Goal: Task Accomplishment & Management: Use online tool/utility

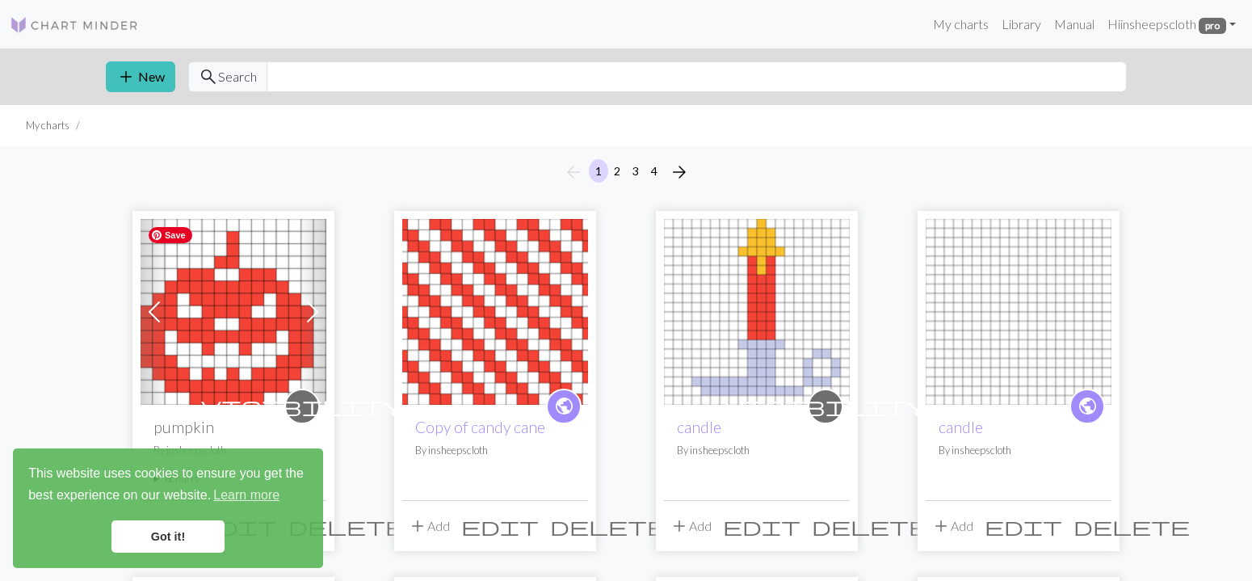
click at [280, 375] on img at bounding box center [234, 312] width 186 height 186
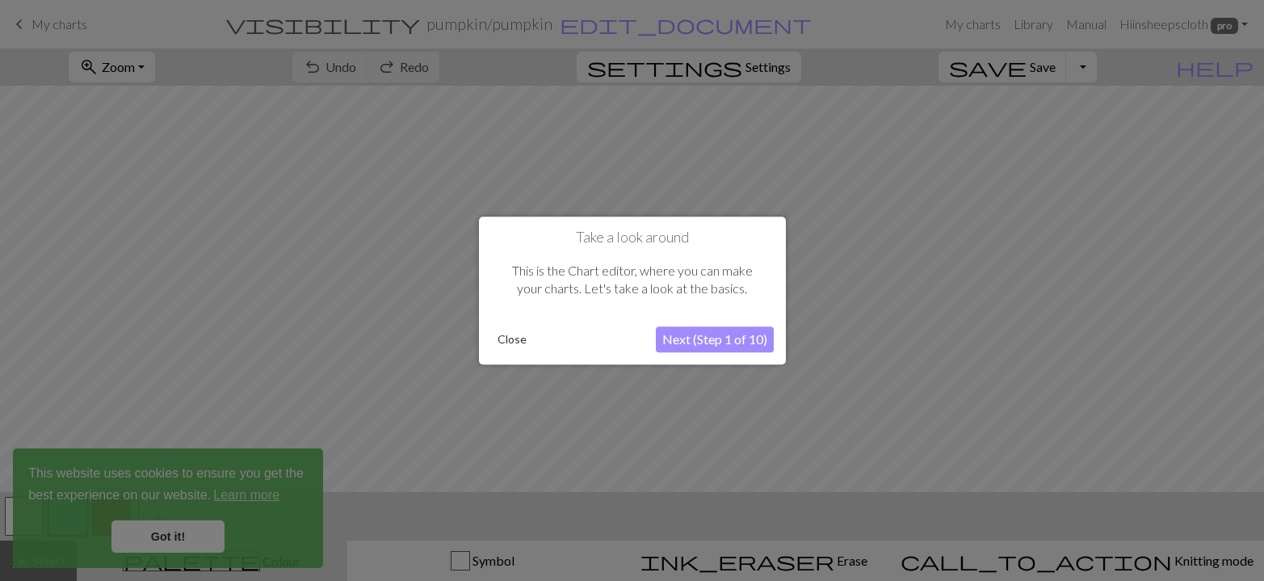
click at [552, 338] on div "Close" at bounding box center [573, 339] width 165 height 24
click at [528, 334] on button "Close" at bounding box center [512, 339] width 42 height 24
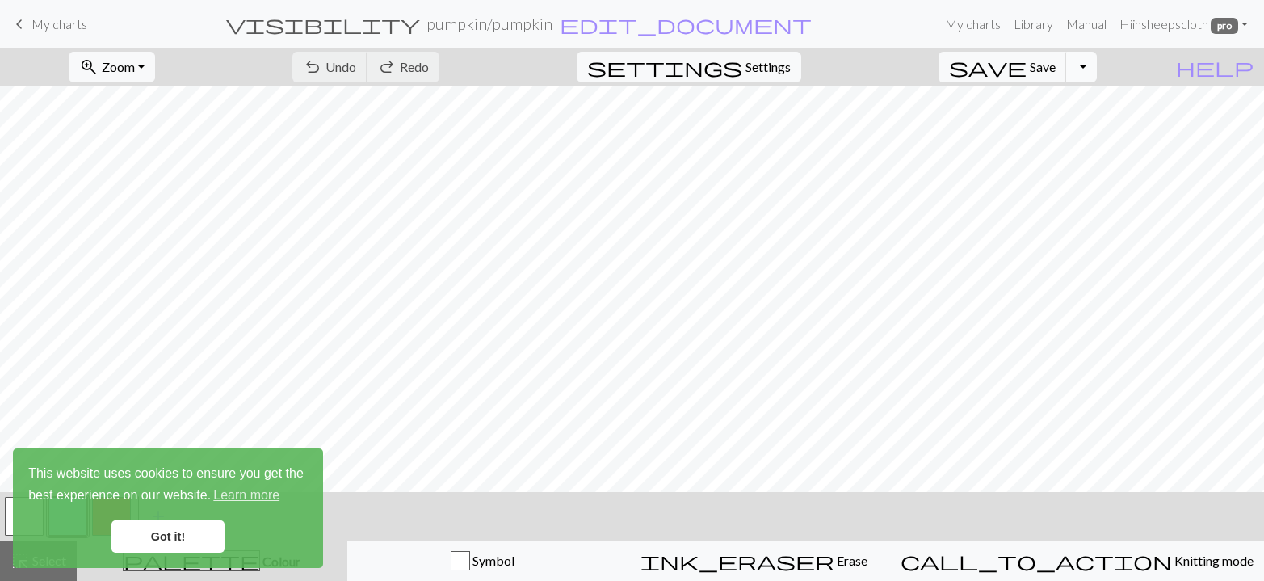
click at [1097, 63] on button "Toggle Dropdown" at bounding box center [1081, 67] width 31 height 31
click at [1066, 125] on button "save_alt Download" at bounding box center [963, 129] width 267 height 26
click at [1054, 69] on button "save Save Save" at bounding box center [1003, 67] width 128 height 31
click at [1097, 69] on button "Toggle Dropdown" at bounding box center [1081, 67] width 31 height 31
click at [1097, 65] on button "Toggle Dropdown" at bounding box center [1081, 67] width 31 height 31
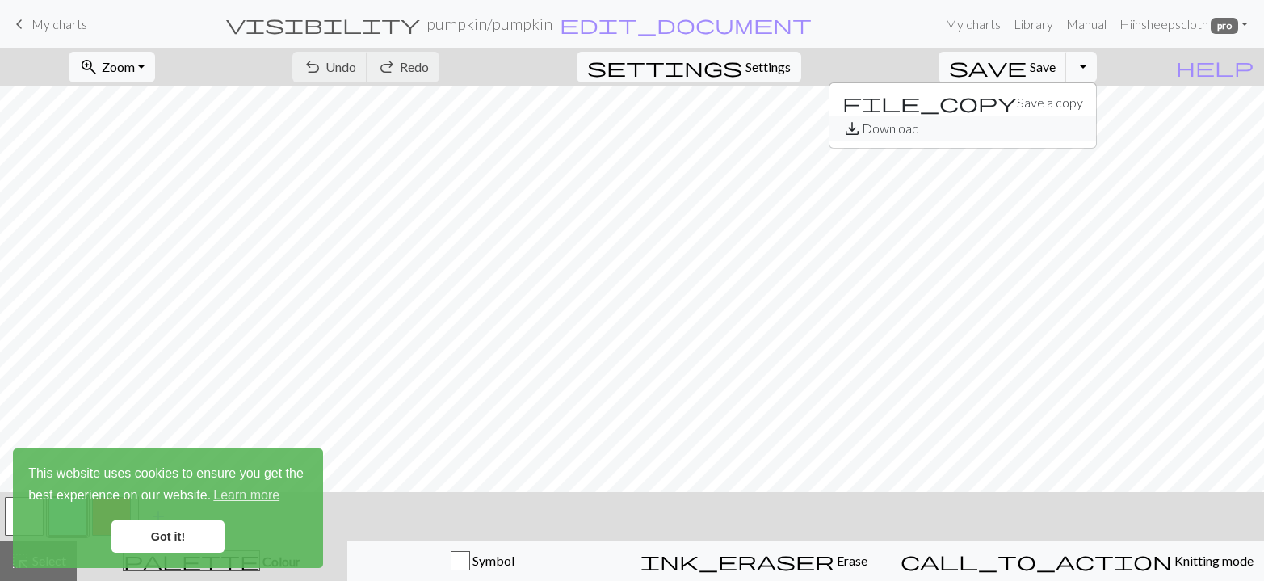
click at [1069, 125] on button "save_alt Download" at bounding box center [963, 129] width 267 height 26
click at [200, 533] on link "Got it!" at bounding box center [167, 536] width 113 height 32
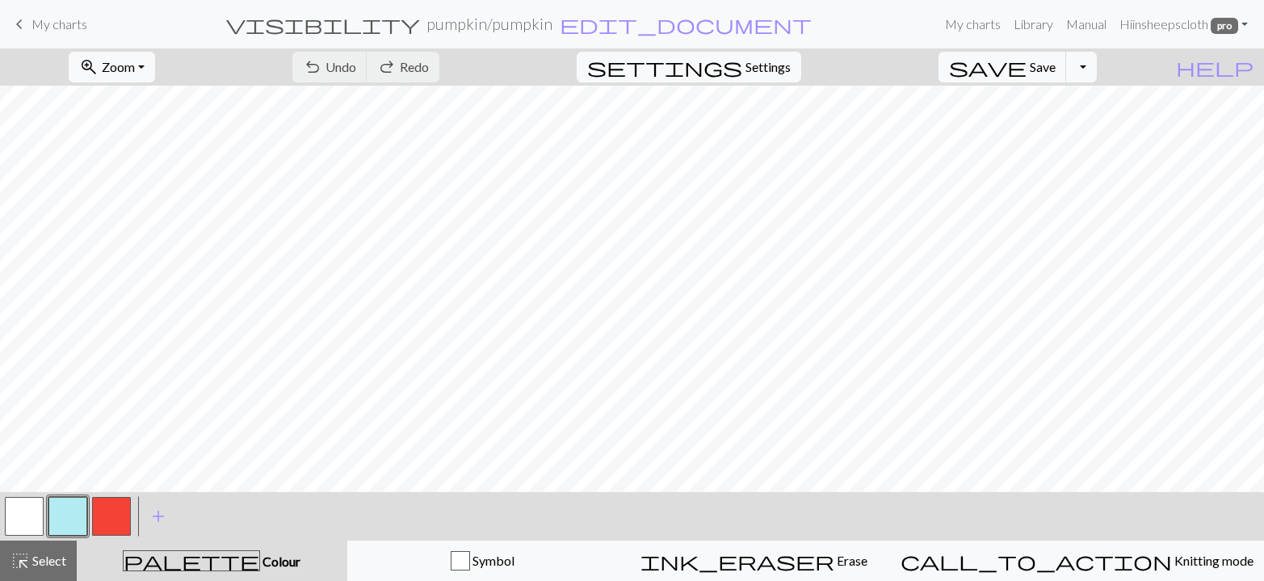
click at [109, 510] on button "button" at bounding box center [111, 516] width 39 height 39
click at [1056, 66] on span "Save" at bounding box center [1043, 66] width 26 height 15
click at [1097, 68] on button "Toggle Dropdown" at bounding box center [1081, 67] width 31 height 31
click at [1050, 106] on button "file_copy Save a copy" at bounding box center [963, 103] width 267 height 26
click at [1097, 70] on button "Toggle Dropdown" at bounding box center [1081, 67] width 31 height 31
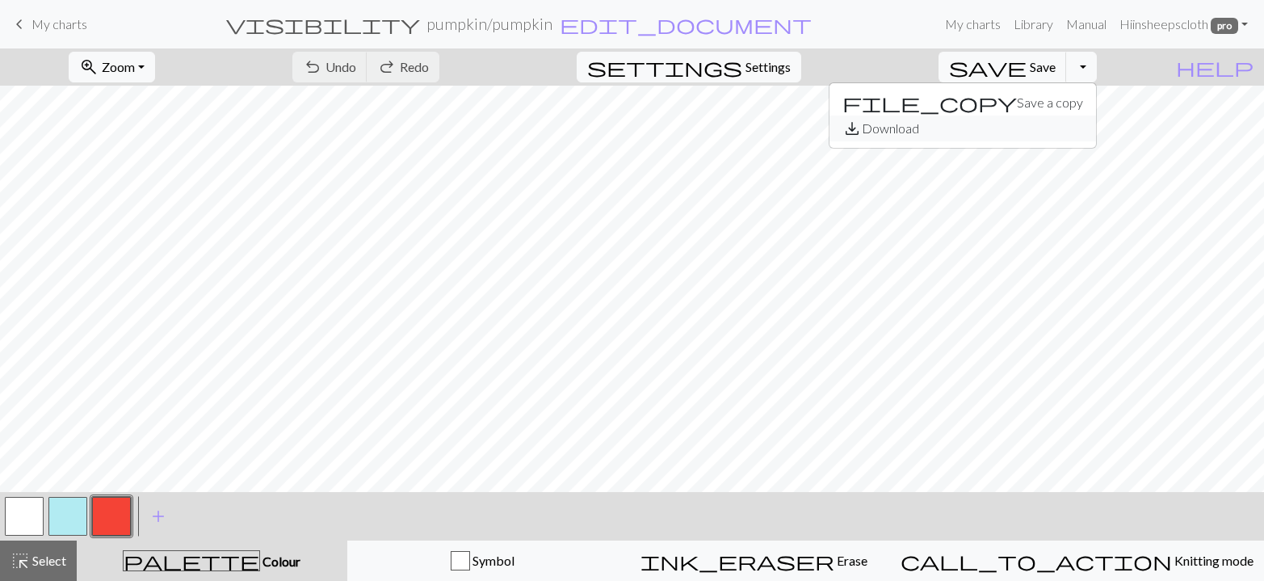
click at [1070, 126] on button "save_alt Download" at bounding box center [963, 129] width 267 height 26
click at [1097, 69] on button "Toggle Dropdown" at bounding box center [1081, 67] width 31 height 31
click at [1052, 130] on button "save_alt Download" at bounding box center [963, 129] width 267 height 26
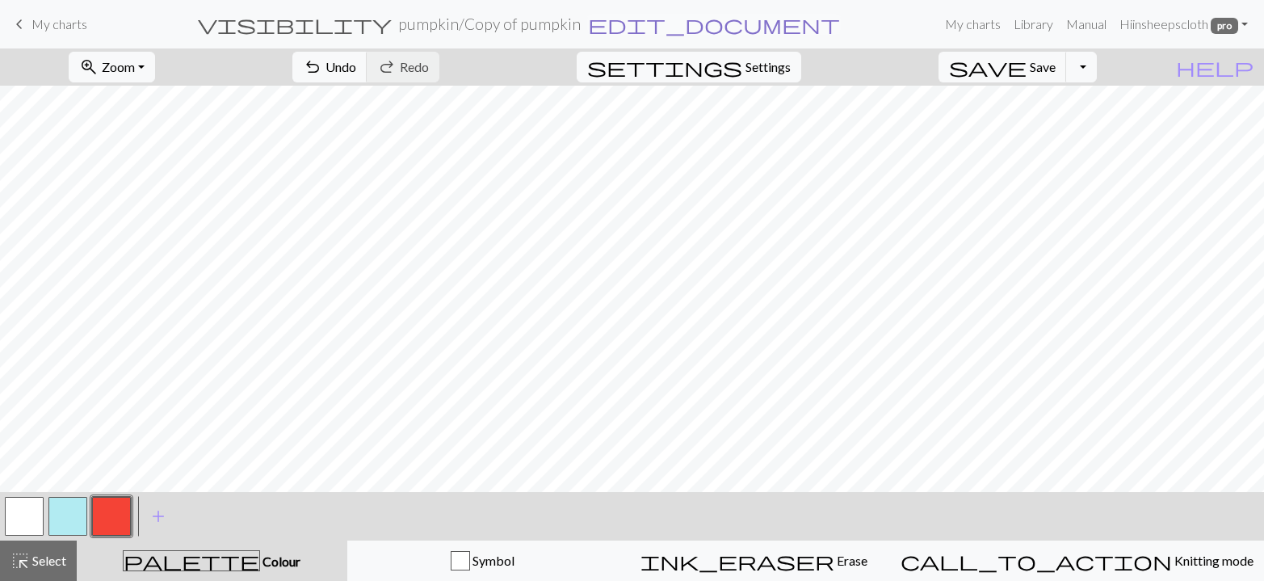
click at [621, 26] on span "edit_document" at bounding box center [714, 24] width 252 height 23
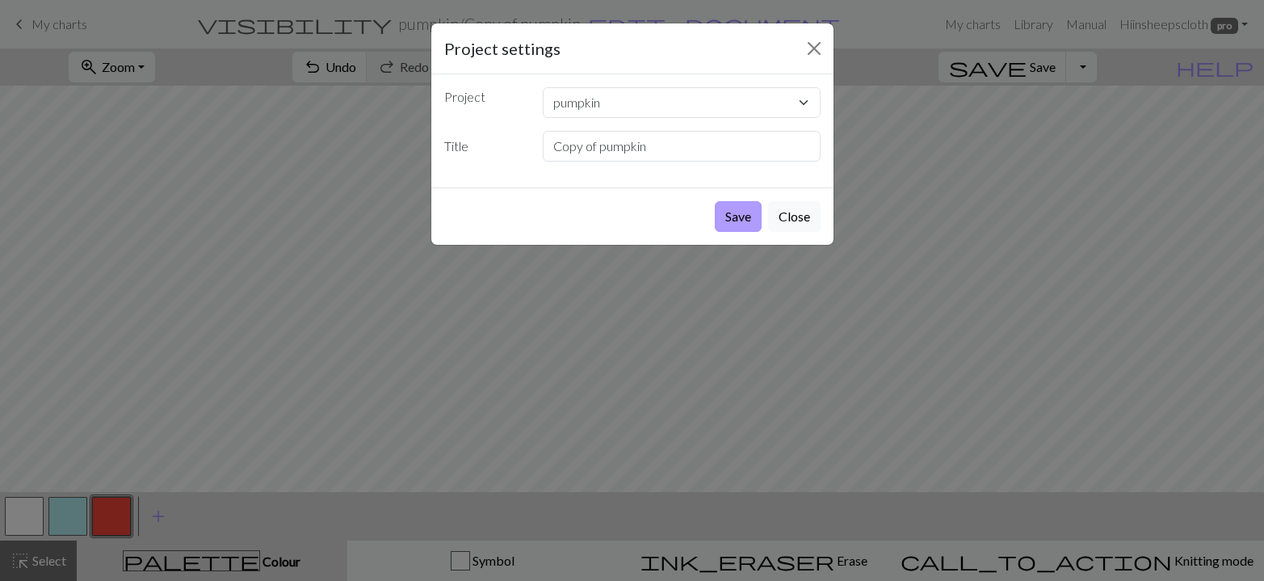
click at [735, 209] on button "Save" at bounding box center [738, 216] width 47 height 31
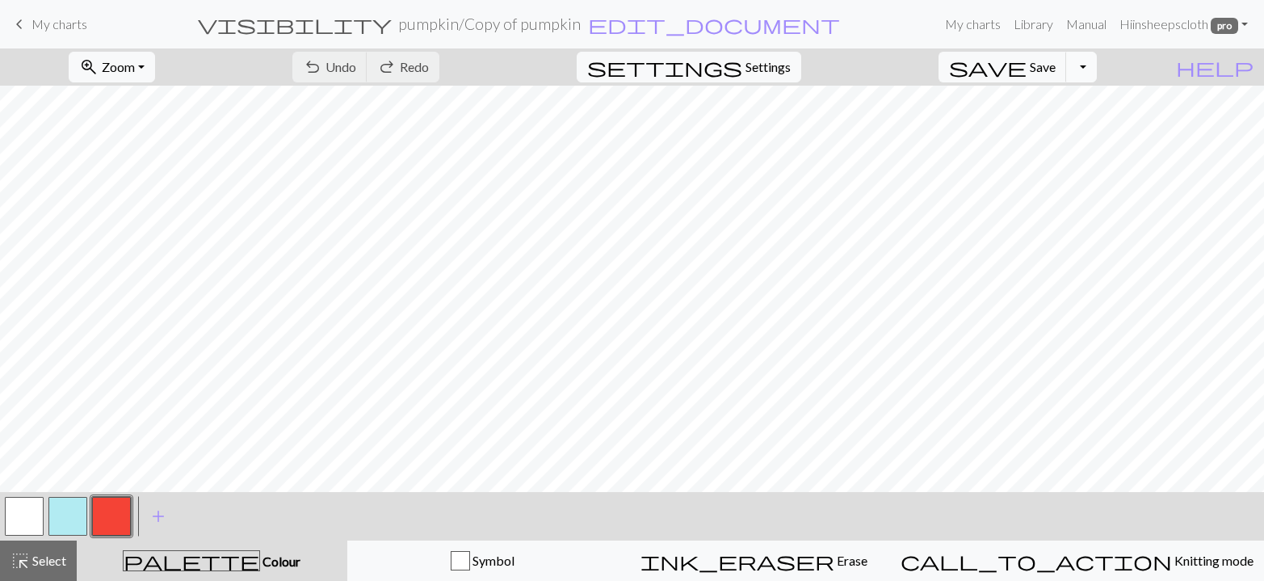
click at [1097, 64] on button "Toggle Dropdown" at bounding box center [1081, 67] width 31 height 31
click at [1044, 128] on button "save_alt Download" at bounding box center [963, 129] width 267 height 26
click at [777, 61] on span "Settings" at bounding box center [768, 66] width 45 height 19
select select "aran"
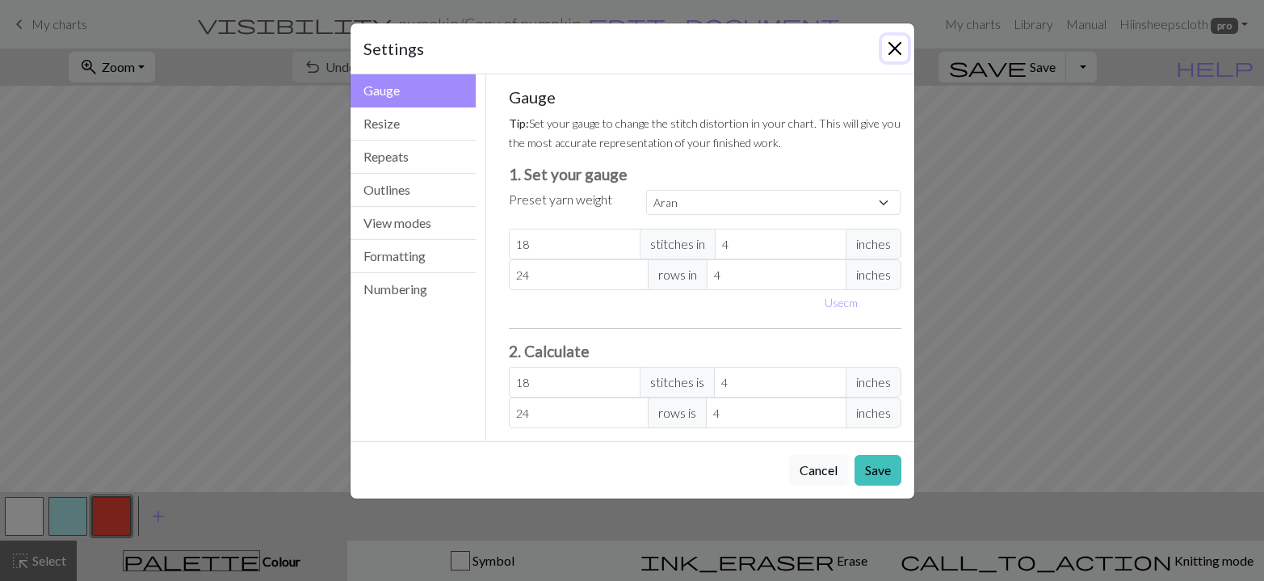
click at [894, 53] on button "Close" at bounding box center [895, 49] width 26 height 26
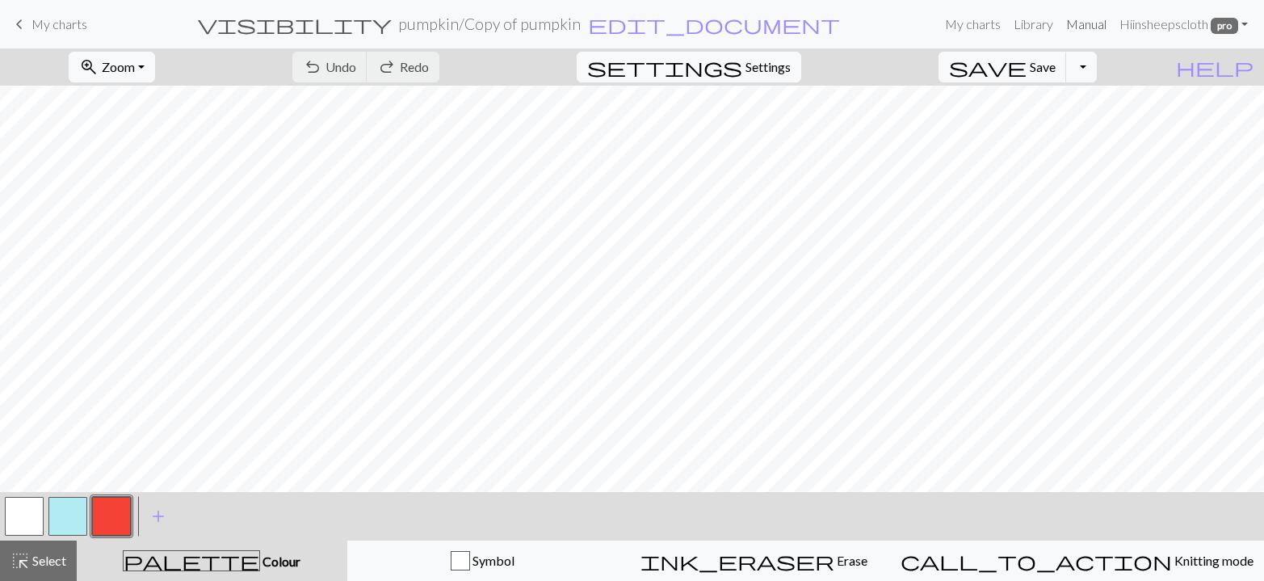
click at [1082, 22] on link "Manual" at bounding box center [1086, 24] width 53 height 32
click at [1246, 61] on span "help" at bounding box center [1215, 67] width 78 height 23
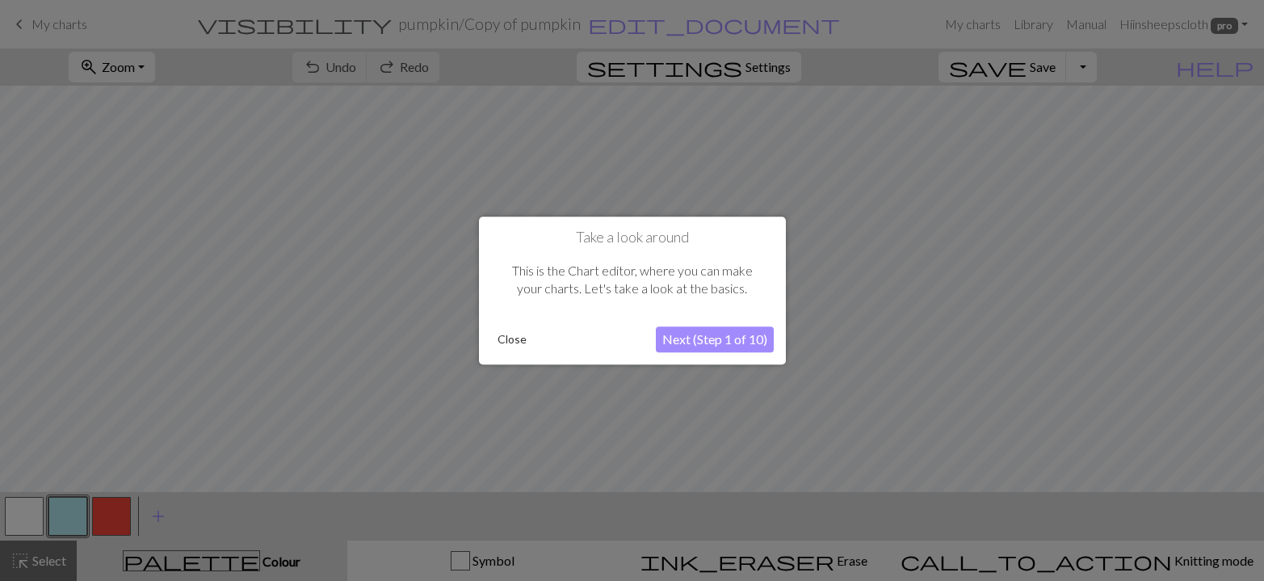
click at [697, 343] on button "Next (Step 1 of 10)" at bounding box center [715, 339] width 118 height 26
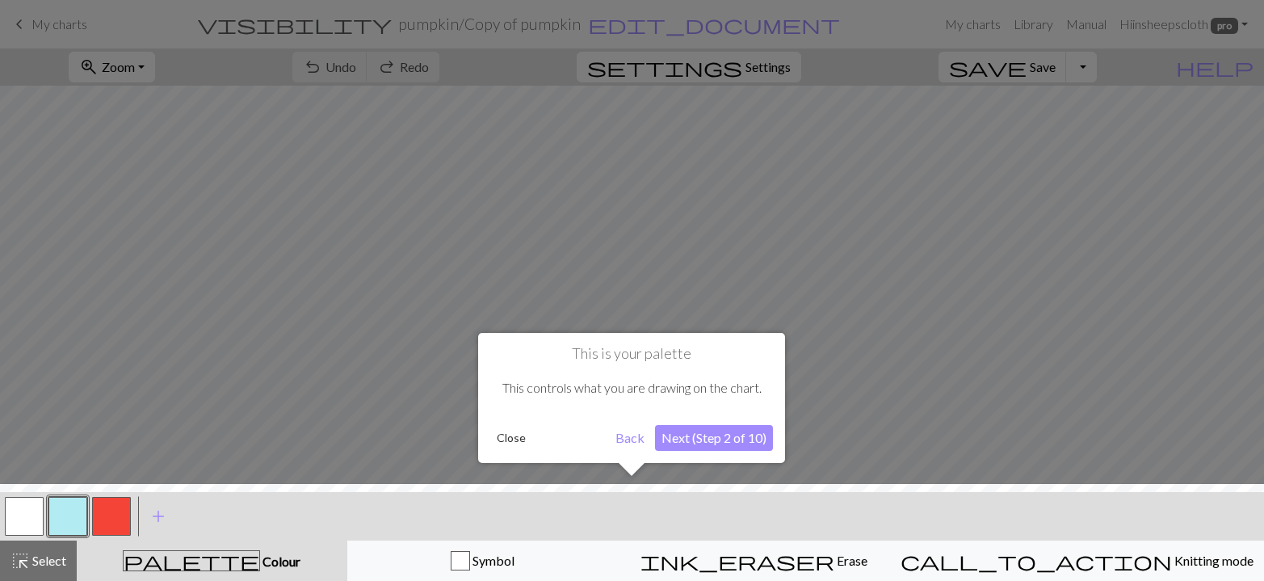
click at [719, 435] on button "Next (Step 2 of 10)" at bounding box center [714, 438] width 118 height 26
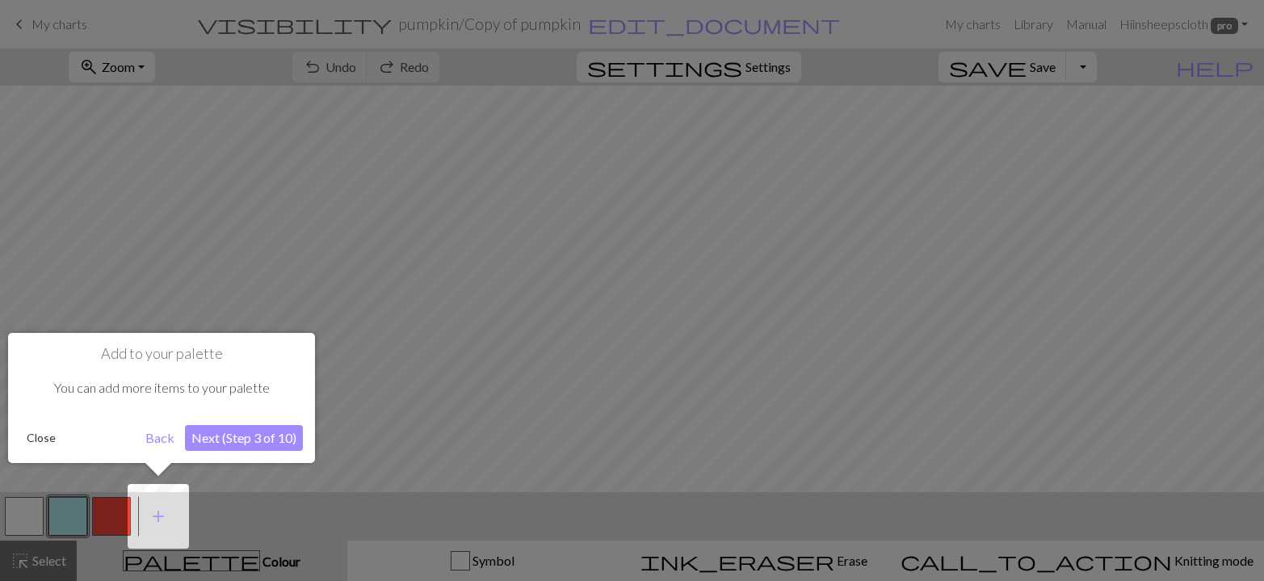
click at [275, 437] on button "Next (Step 3 of 10)" at bounding box center [244, 438] width 118 height 26
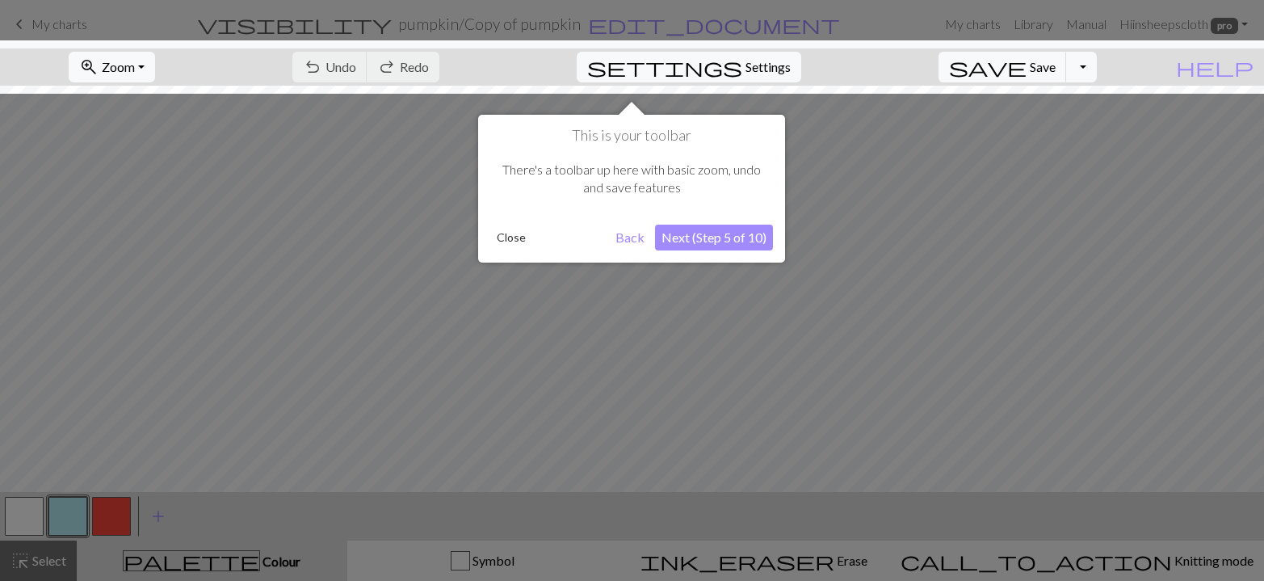
click at [720, 231] on button "Next (Step 5 of 10)" at bounding box center [714, 238] width 118 height 26
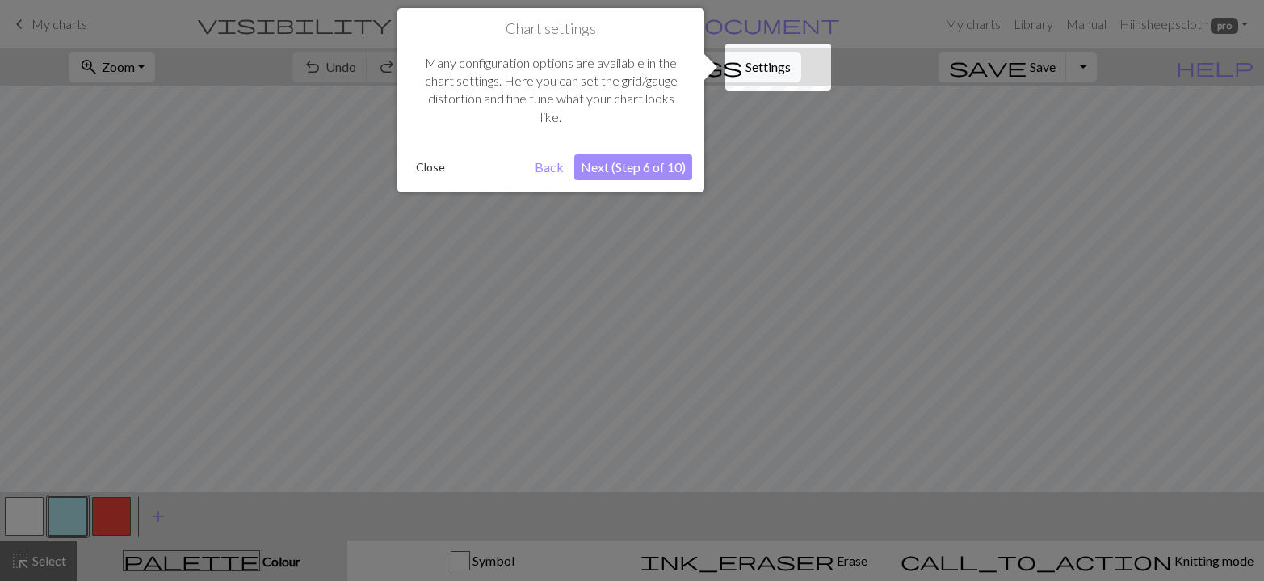
click at [657, 167] on button "Next (Step 6 of 10)" at bounding box center [633, 167] width 118 height 26
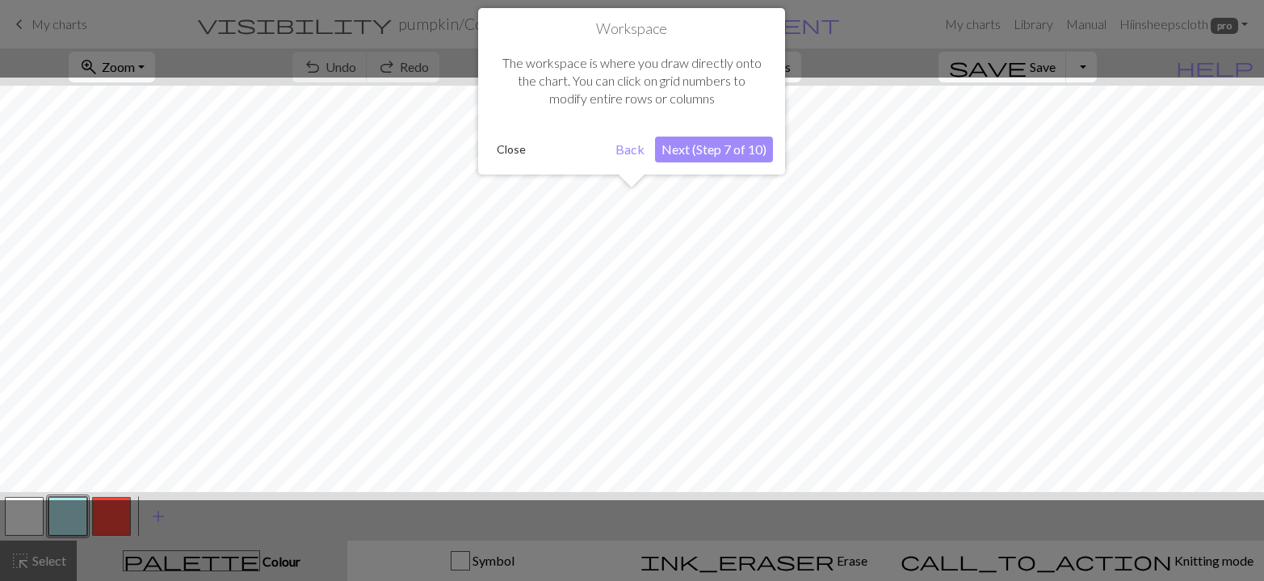
click at [736, 144] on button "Next (Step 7 of 10)" at bounding box center [714, 150] width 118 height 26
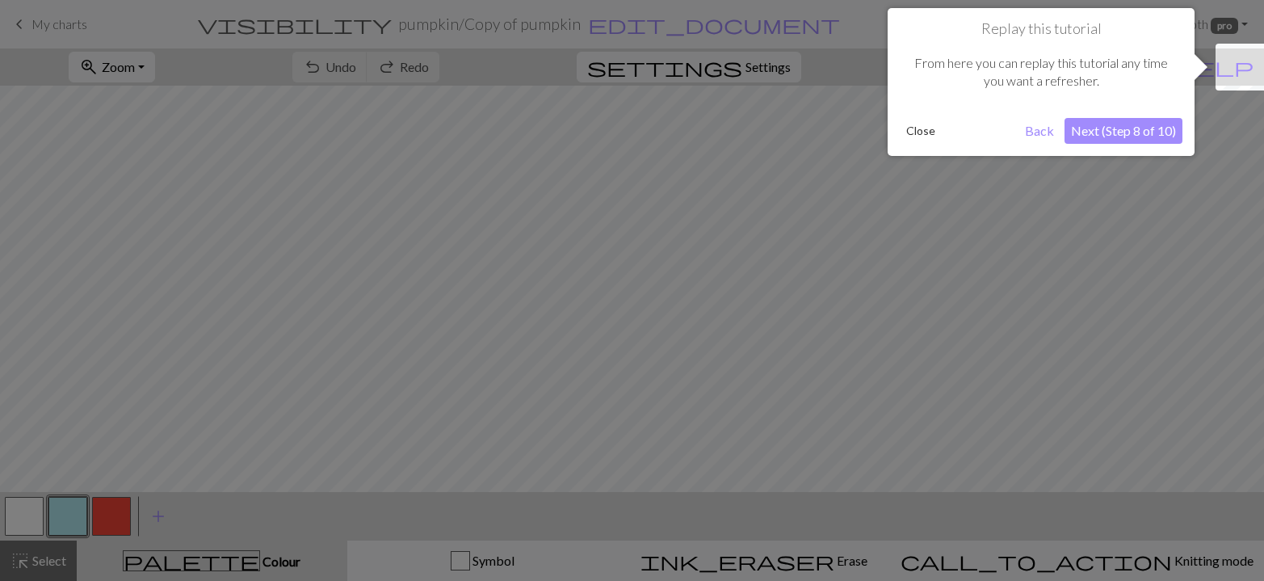
click at [1103, 124] on button "Next (Step 8 of 10)" at bounding box center [1124, 131] width 118 height 26
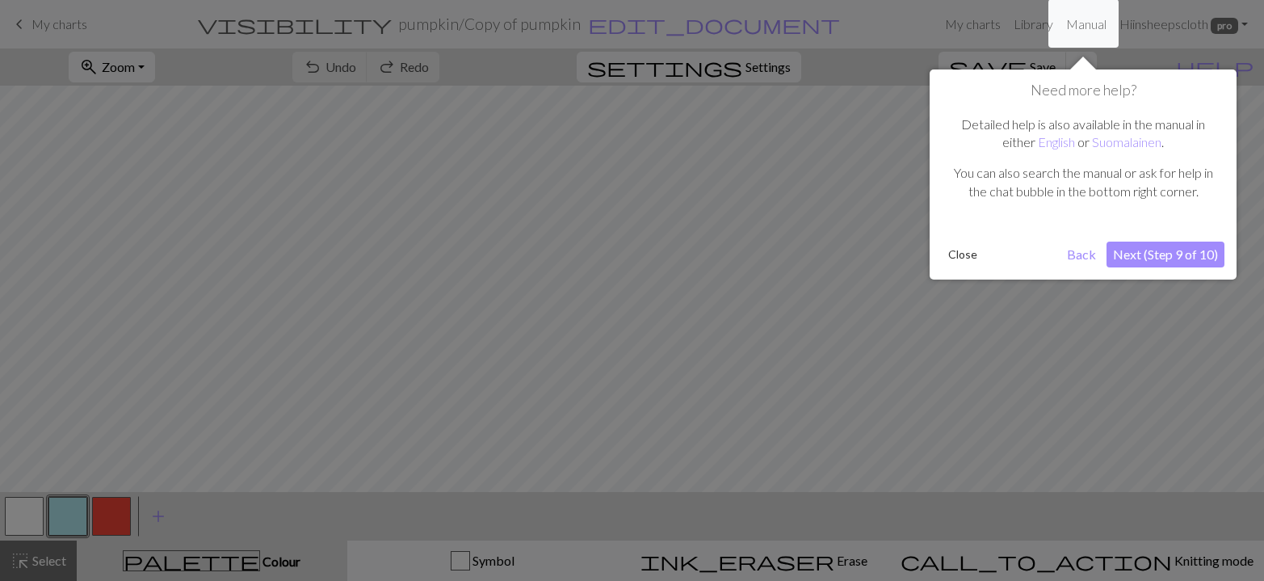
click at [1144, 251] on button "Next (Step 9 of 10)" at bounding box center [1166, 255] width 118 height 26
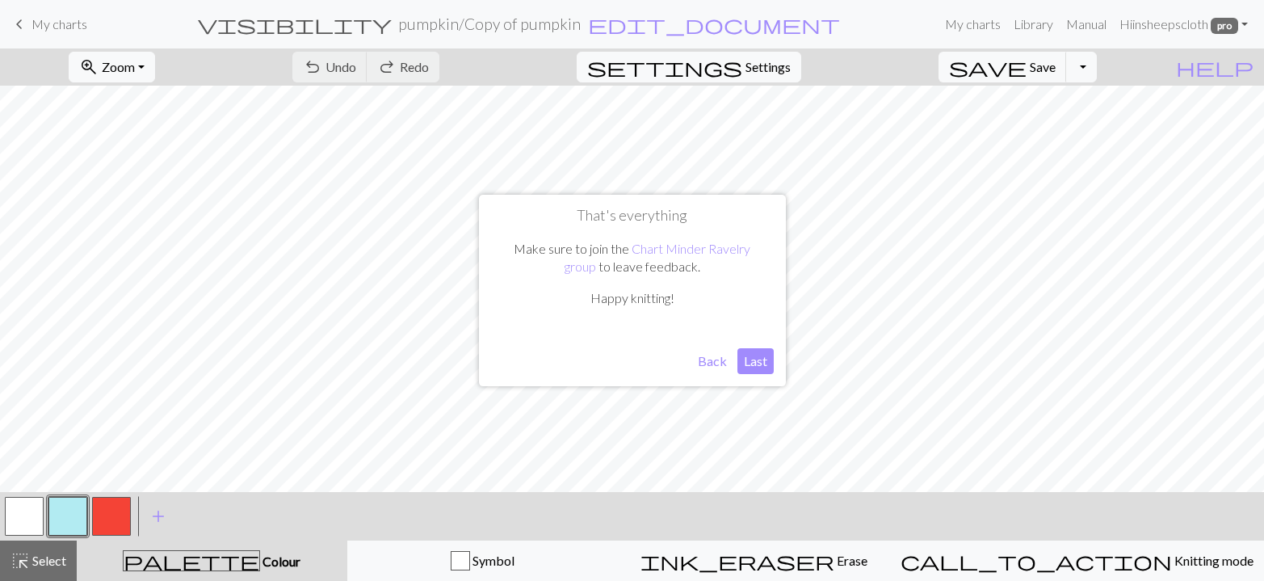
click at [750, 359] on button "Last" at bounding box center [756, 361] width 36 height 26
click at [1243, 62] on span "help" at bounding box center [1215, 67] width 78 height 23
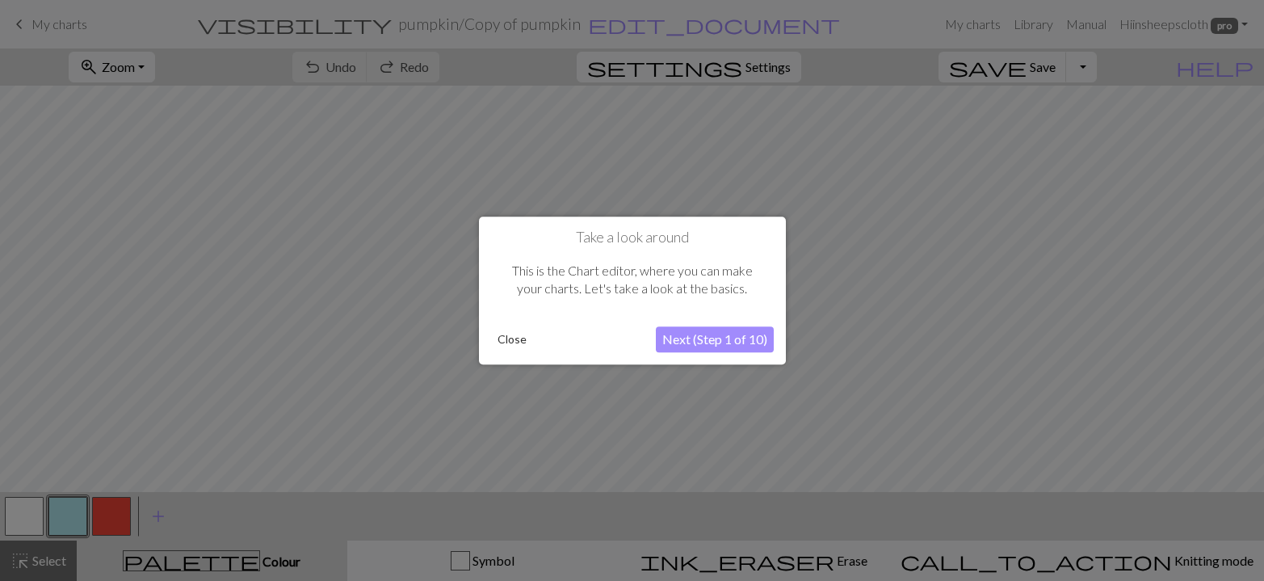
click at [505, 339] on button "Close" at bounding box center [512, 339] width 42 height 24
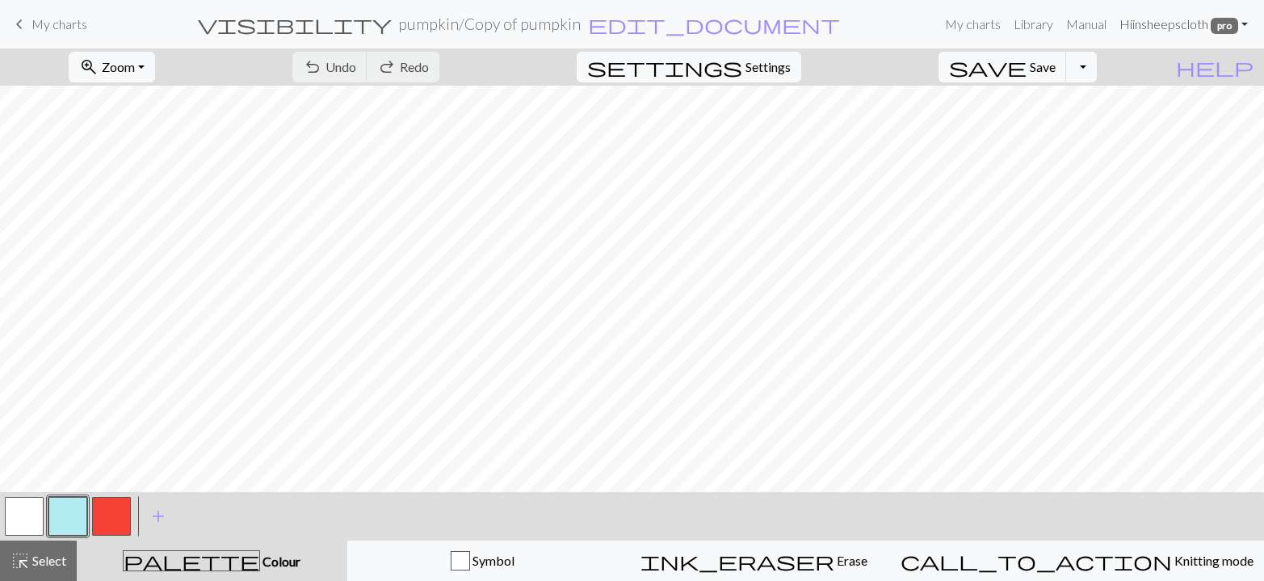
click at [1246, 19] on link "Hi insheepscloth pro" at bounding box center [1183, 24] width 141 height 32
click at [1097, 69] on button "Toggle Dropdown" at bounding box center [1081, 67] width 31 height 31
click at [1062, 119] on button "save_alt Download" at bounding box center [963, 129] width 267 height 26
click at [1250, 23] on link "Hi insheepscloth pro" at bounding box center [1183, 24] width 141 height 32
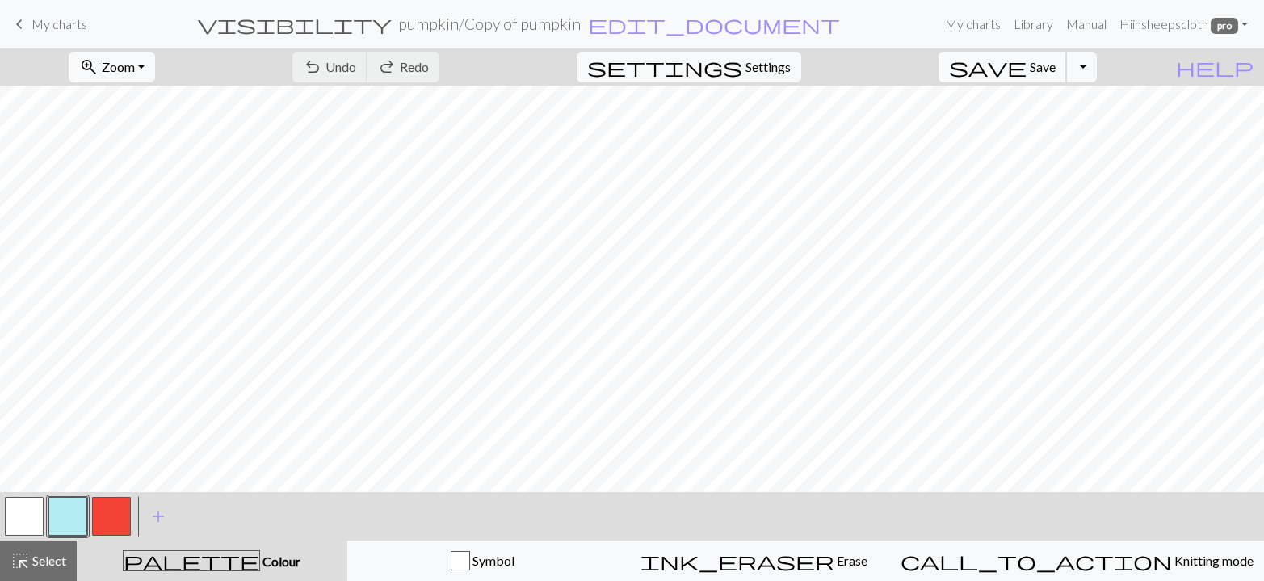
click at [1027, 67] on span "save" at bounding box center [988, 67] width 78 height 23
click at [1097, 65] on button "Toggle Dropdown" at bounding box center [1081, 67] width 31 height 31
click at [1032, 125] on button "save_alt Download" at bounding box center [963, 129] width 267 height 26
click at [71, 21] on span "My charts" at bounding box center [60, 23] width 56 height 15
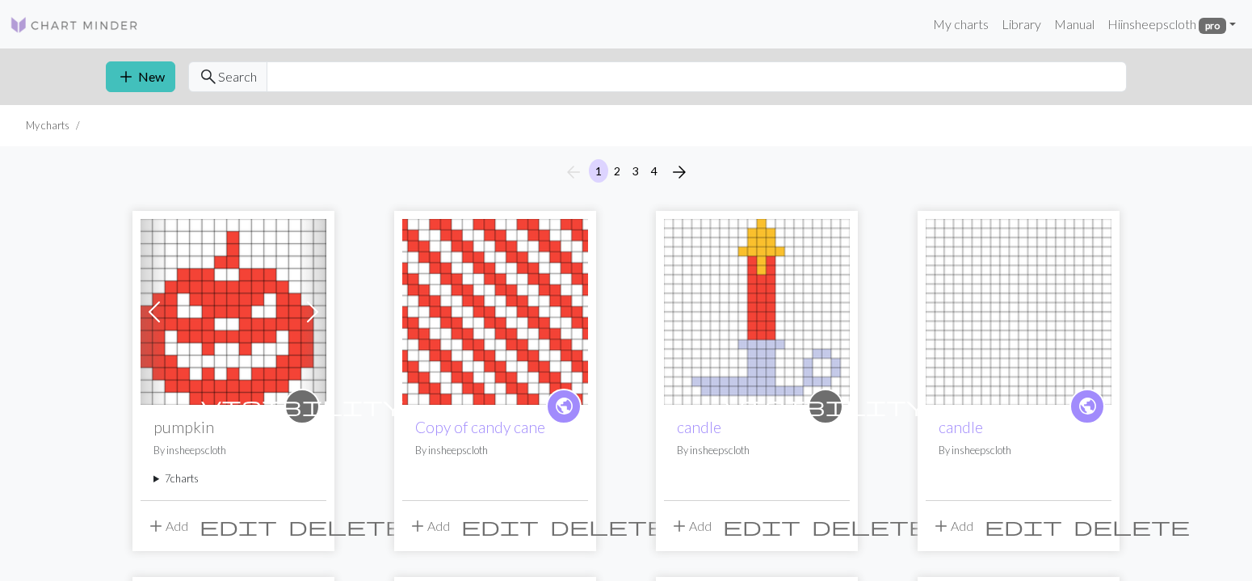
click at [180, 482] on summary "7 charts" at bounding box center [233, 478] width 160 height 15
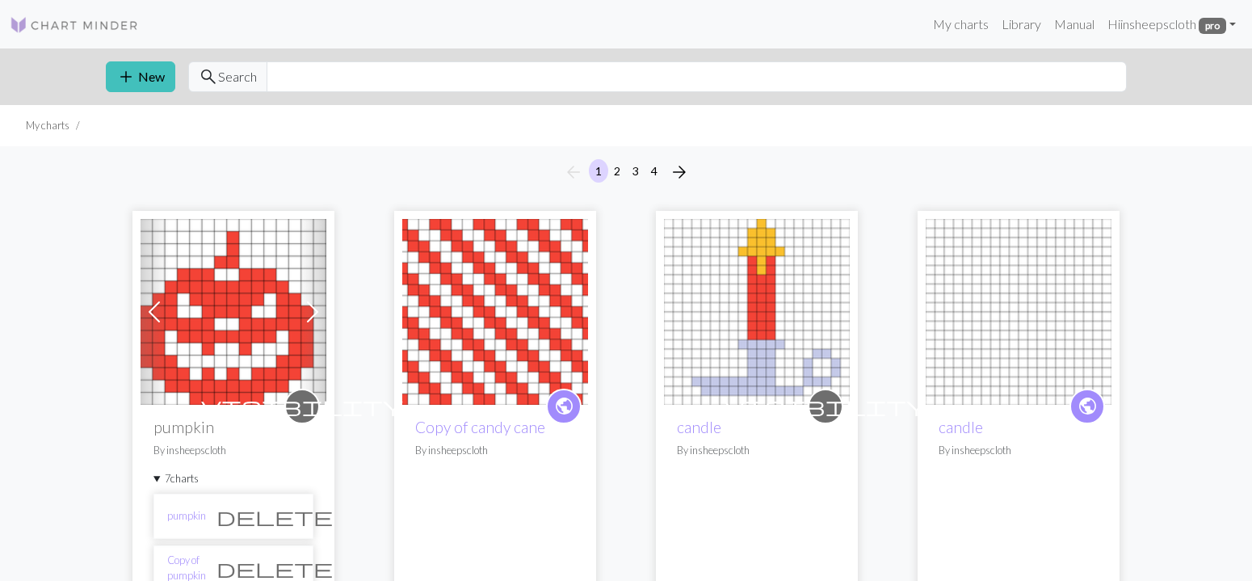
click at [288, 562] on span "delete" at bounding box center [274, 568] width 116 height 23
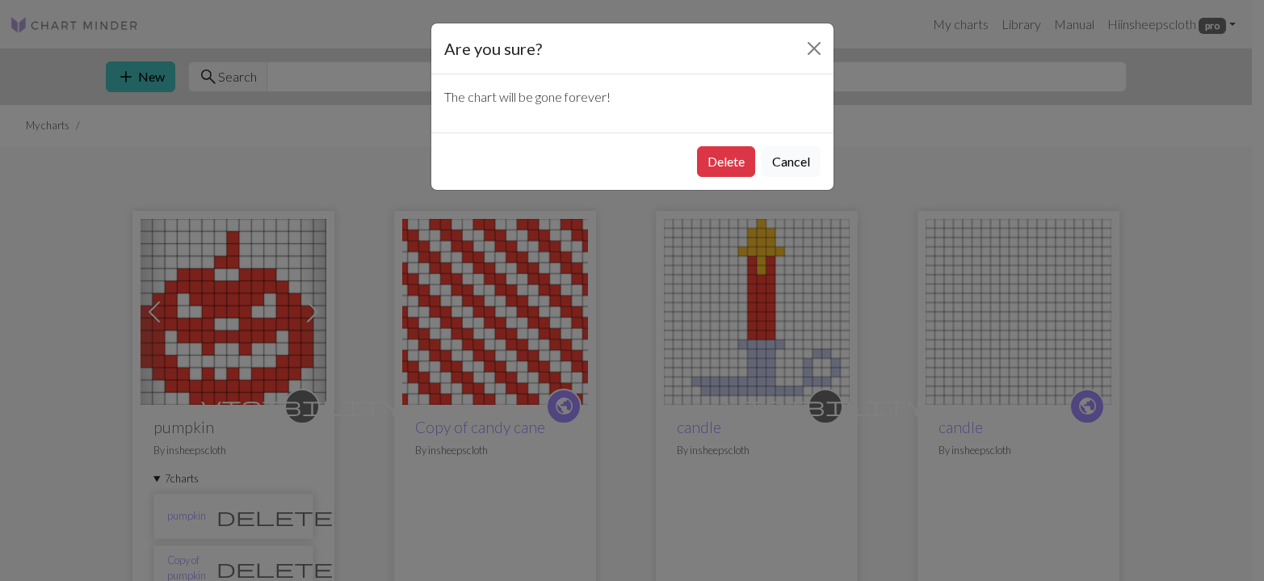
click at [781, 168] on button "Cancel" at bounding box center [791, 161] width 59 height 31
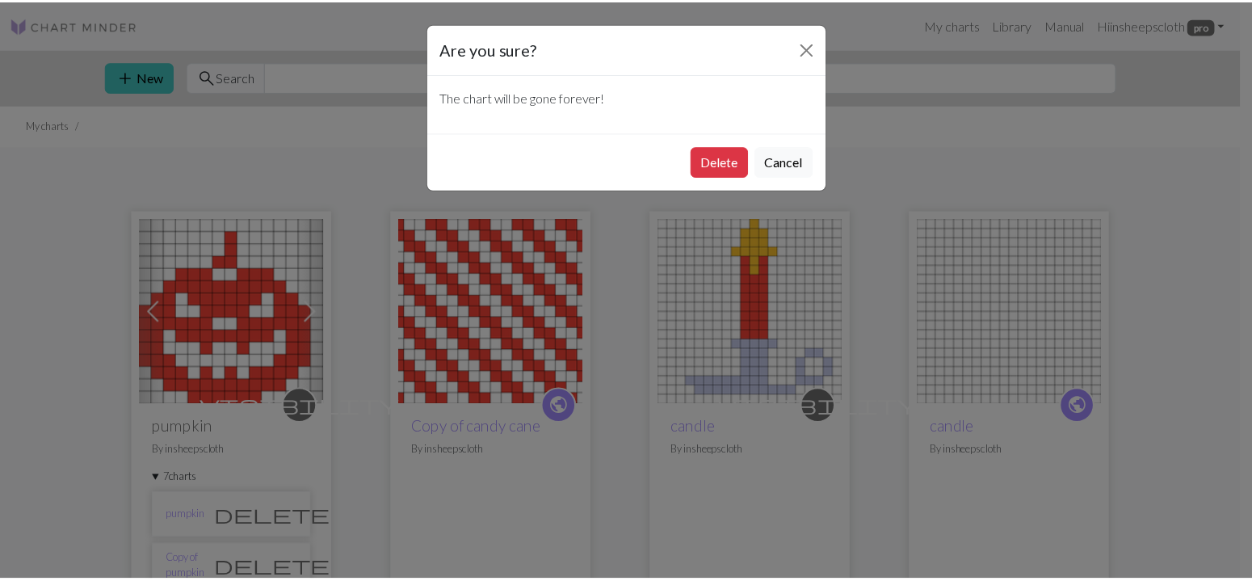
scroll to position [2, 0]
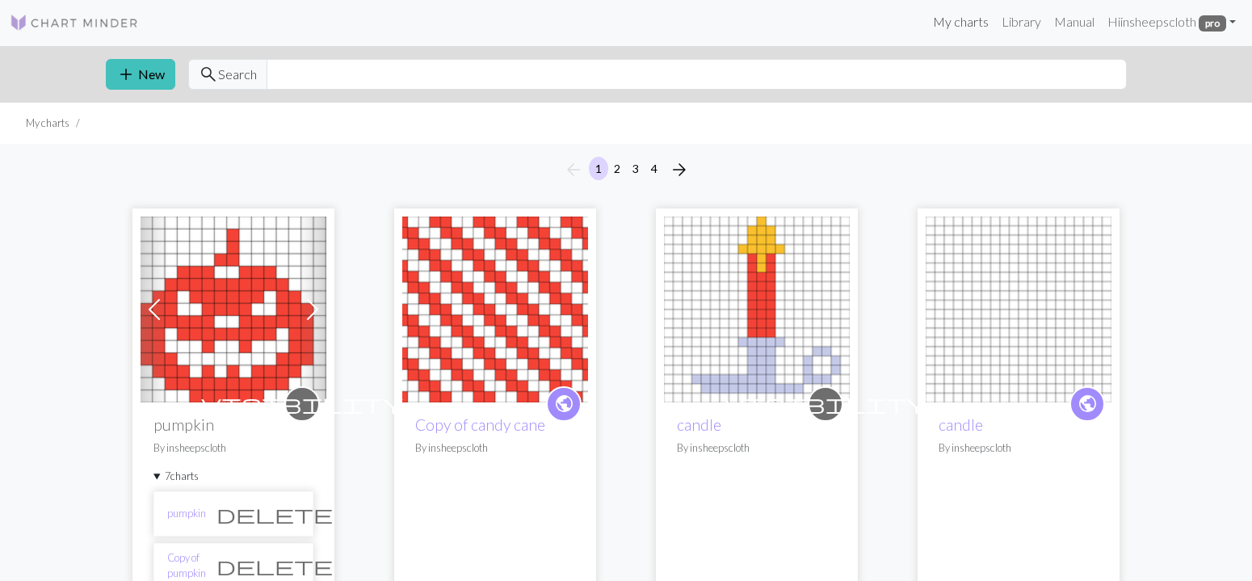
click at [948, 15] on link "My charts" at bounding box center [961, 22] width 69 height 32
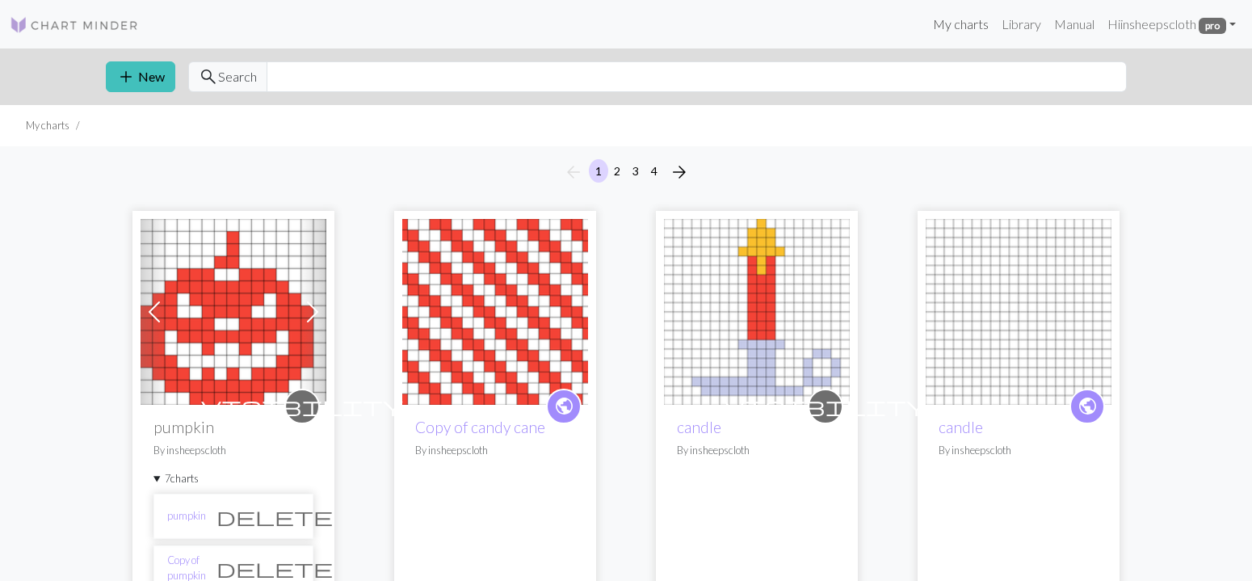
click at [948, 23] on link "My charts" at bounding box center [961, 24] width 69 height 32
click at [1075, 25] on link "Manual" at bounding box center [1074, 24] width 53 height 32
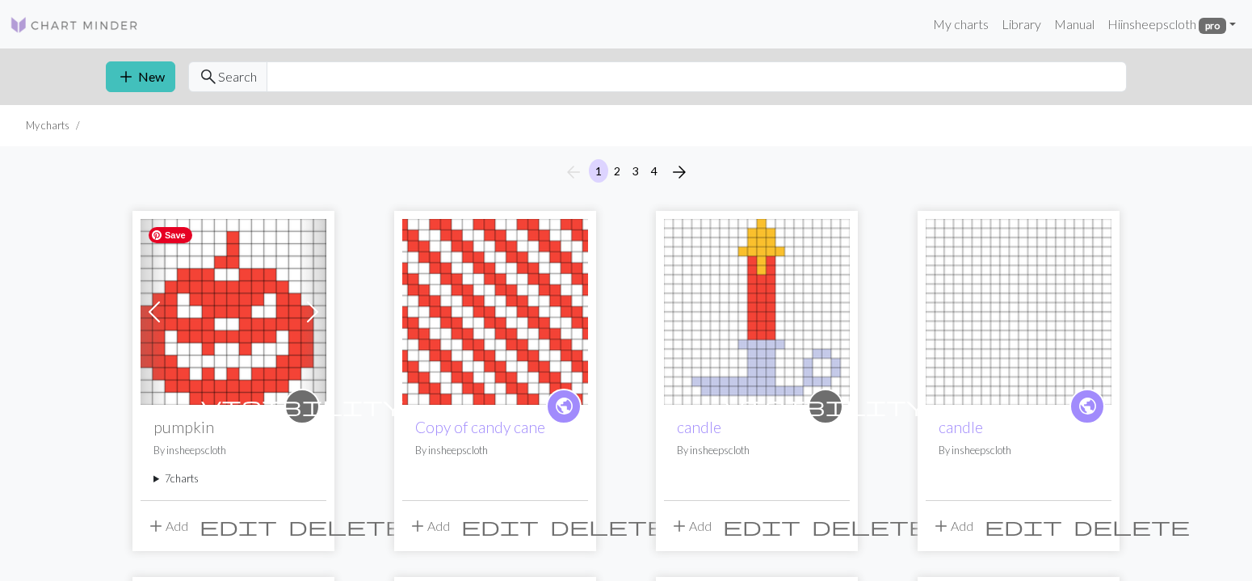
click at [193, 257] on img at bounding box center [234, 312] width 186 height 186
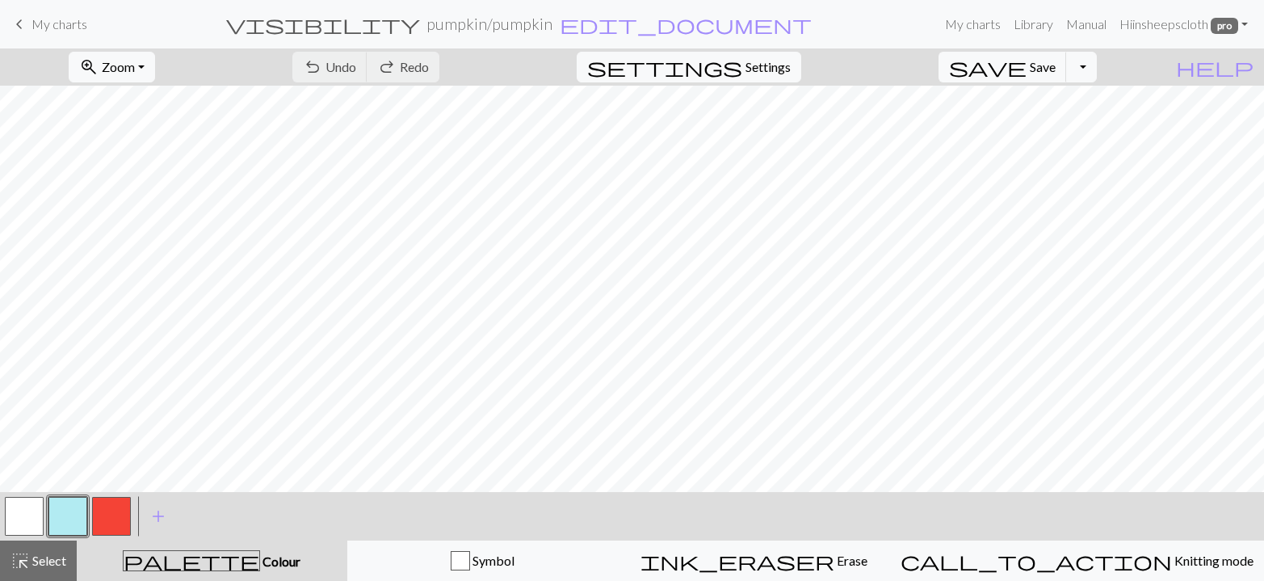
click at [15, 27] on span "keyboard_arrow_left" at bounding box center [19, 24] width 19 height 23
